Goal: Check status: Check status

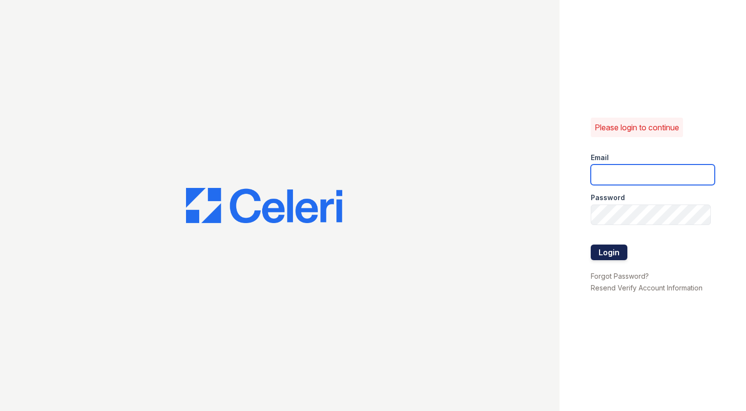
type input "Capitalhills1@cafmanagement.com"
click at [613, 254] on button "Login" at bounding box center [609, 253] width 37 height 16
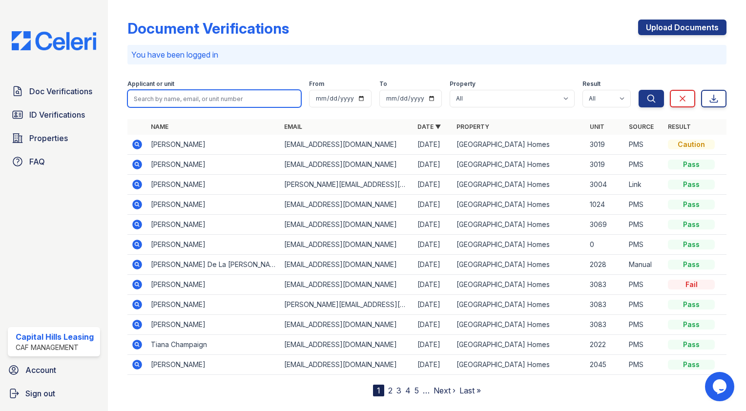
click at [236, 96] on input "search" at bounding box center [214, 99] width 174 height 18
type input "anya"
click at [639, 90] on button "Search" at bounding box center [651, 99] width 25 height 18
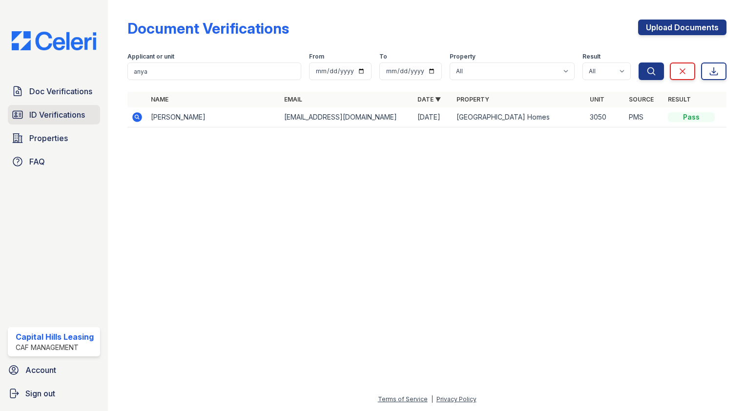
click at [75, 113] on span "ID Verifications" at bounding box center [57, 115] width 56 height 12
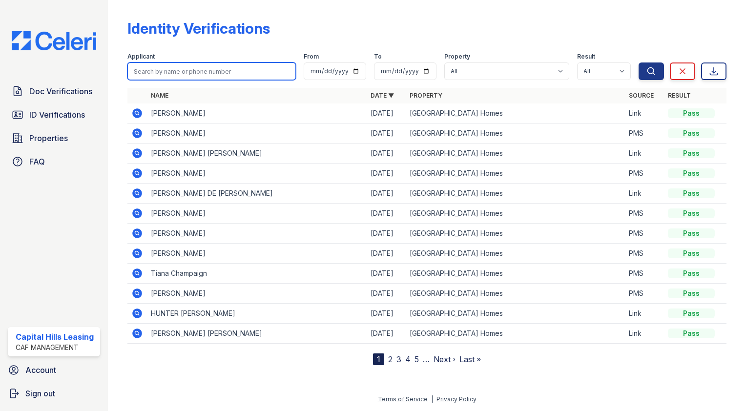
click at [191, 71] on input "search" at bounding box center [211, 72] width 168 height 18
type input "any"
click at [639, 63] on button "Search" at bounding box center [651, 72] width 25 height 18
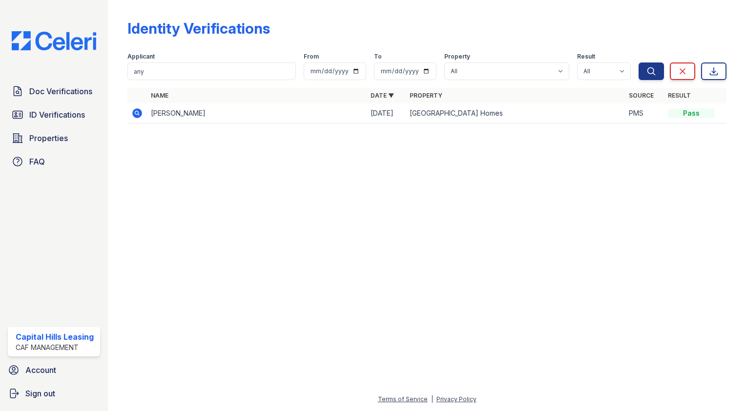
click at [139, 112] on icon at bounding box center [137, 113] width 10 height 10
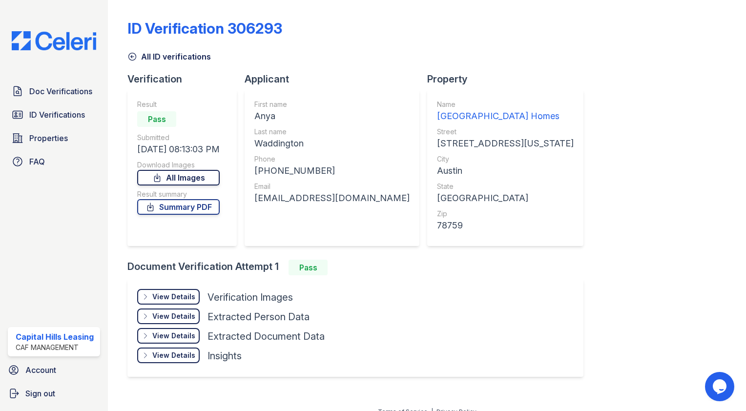
click at [185, 178] on link "All Images" at bounding box center [178, 178] width 83 height 16
